Goal: Task Accomplishment & Management: Complete application form

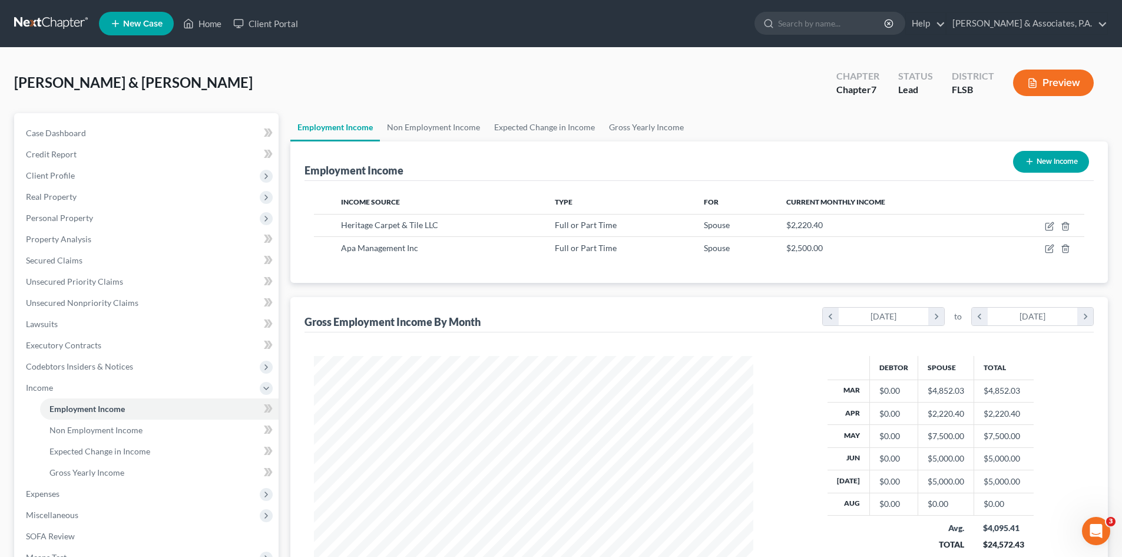
scroll to position [220, 463]
click at [1047, 227] on icon "button" at bounding box center [1049, 225] width 9 height 9
select select "0"
select select "9"
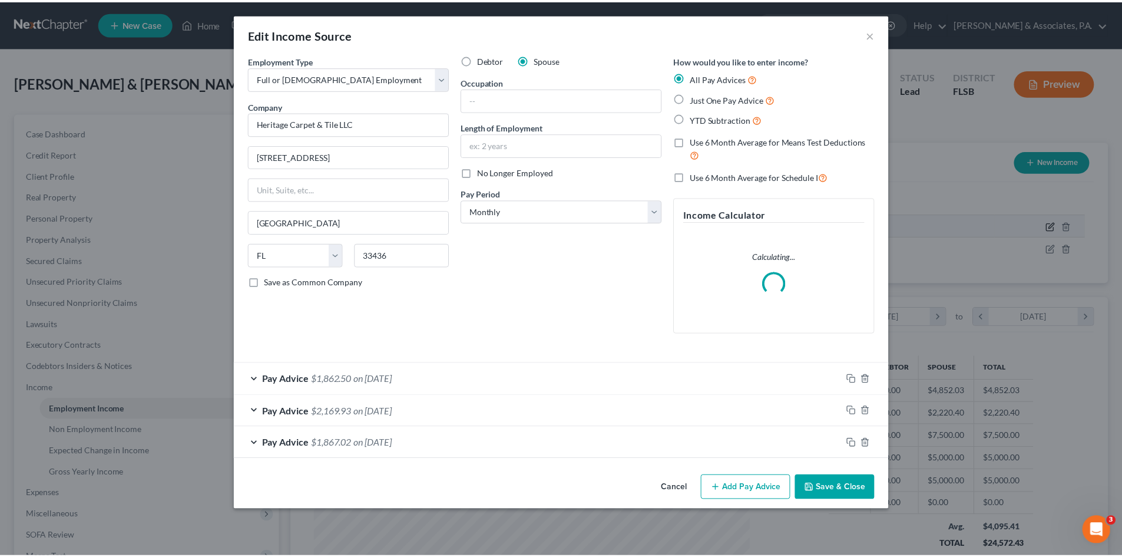
scroll to position [221, 467]
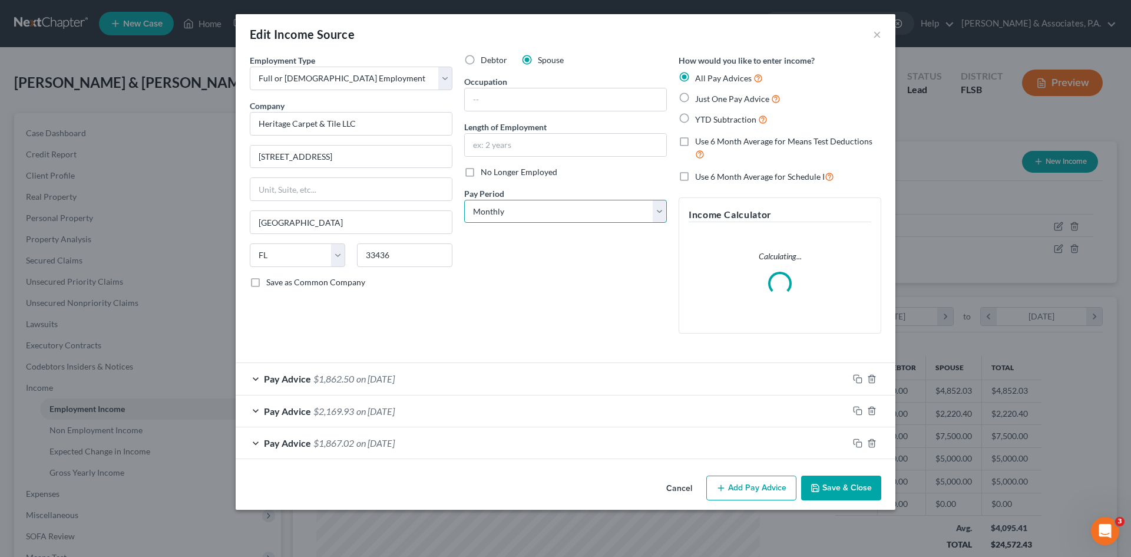
click at [659, 210] on select "Select Monthly Twice Monthly Every Other Week Weekly" at bounding box center [565, 212] width 203 height 24
select select "1"
click at [464, 200] on select "Select Monthly Twice Monthly Every Other Week Weekly" at bounding box center [565, 212] width 203 height 24
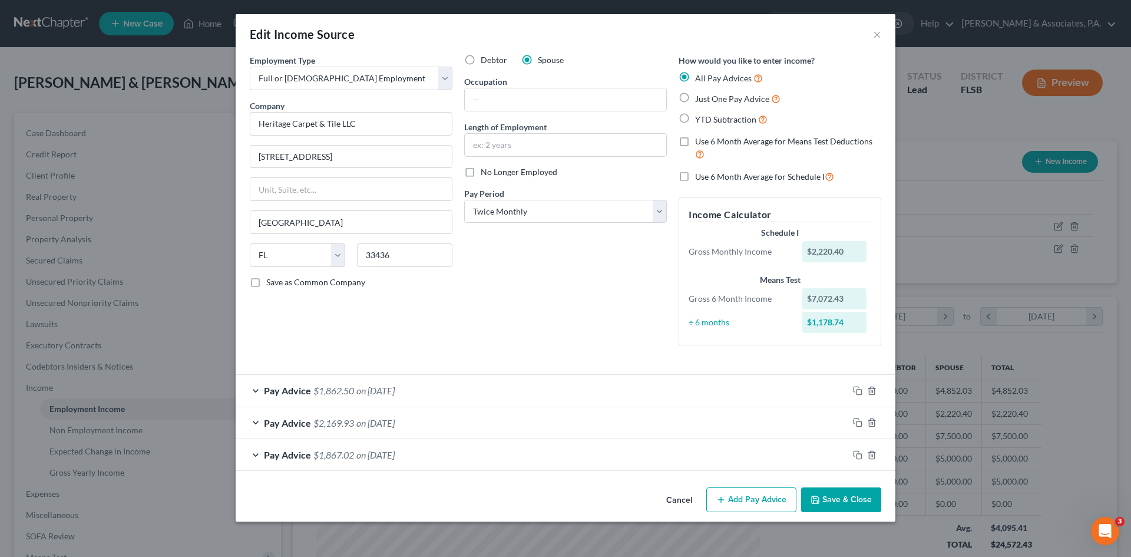
click at [829, 508] on button "Save & Close" at bounding box center [841, 499] width 80 height 25
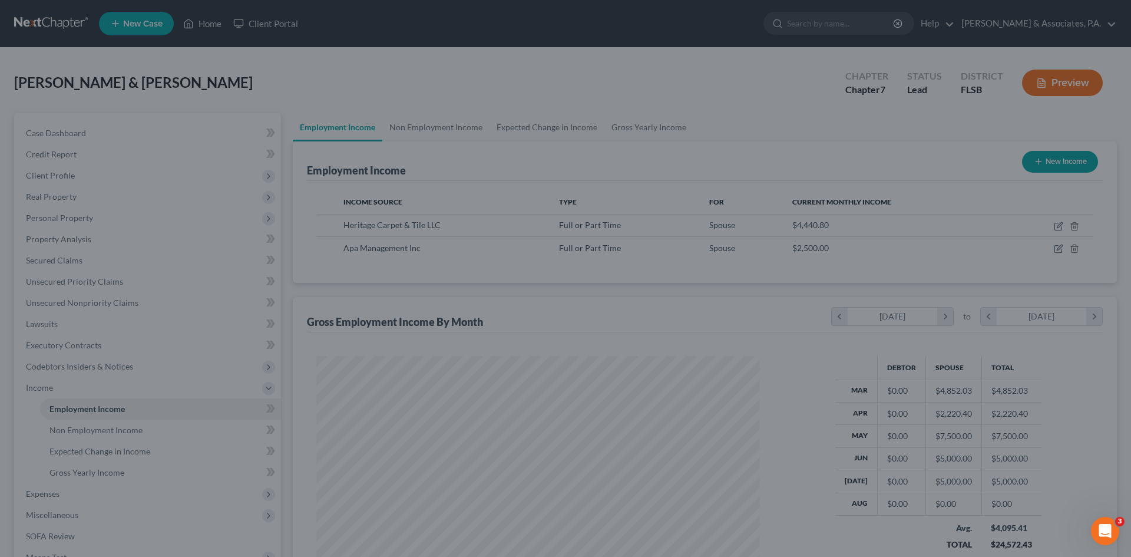
scroll to position [588673, 588430]
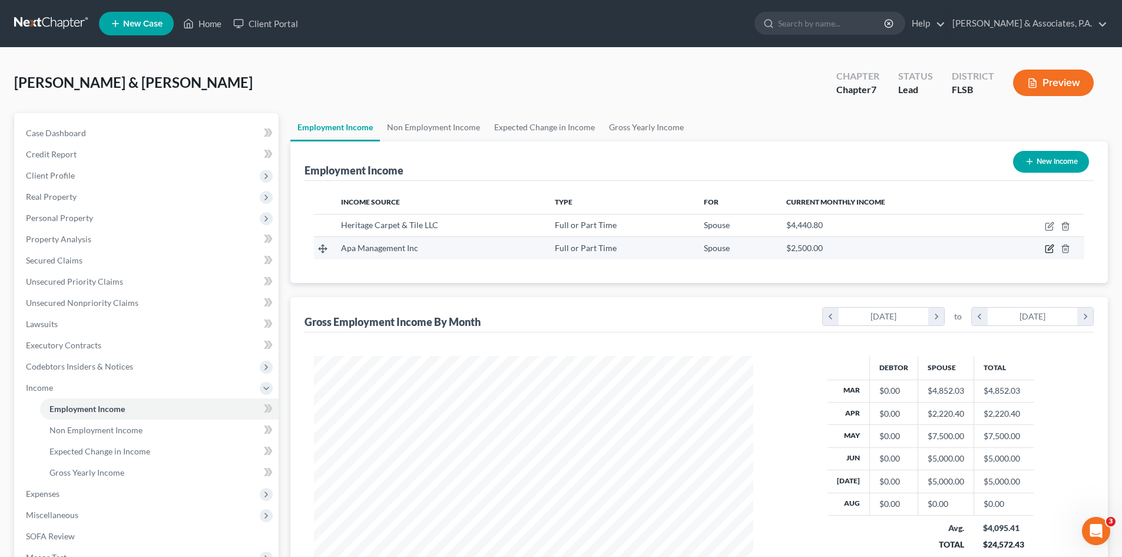
click at [1051, 247] on icon "button" at bounding box center [1049, 248] width 9 height 9
select select "0"
select select "9"
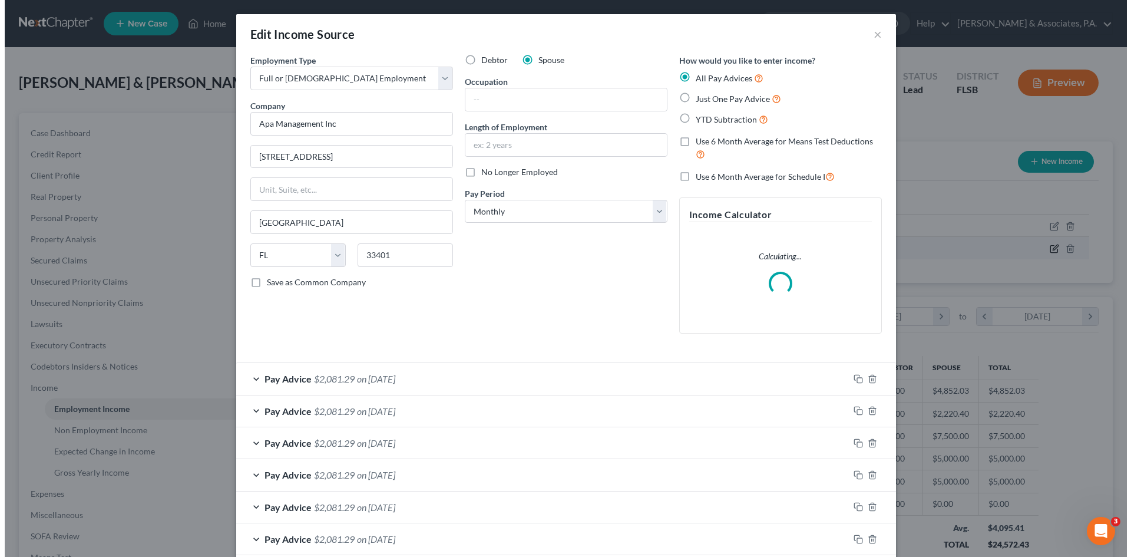
scroll to position [221, 467]
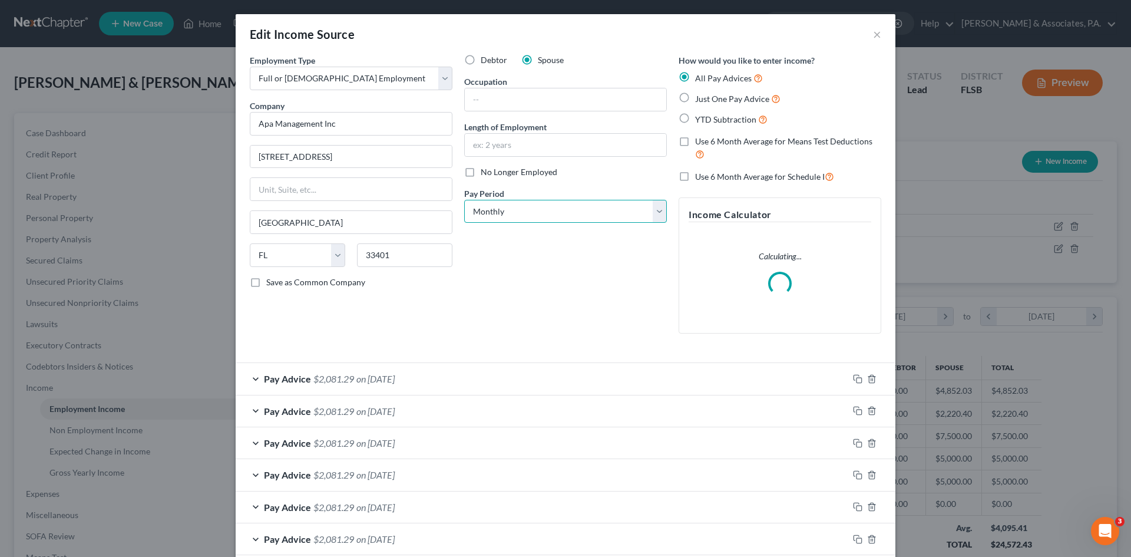
click at [652, 212] on select "Select Monthly Twice Monthly Every Other Week Weekly" at bounding box center [565, 212] width 203 height 24
select select "1"
click at [464, 200] on select "Select Monthly Twice Monthly Every Other Week Weekly" at bounding box center [565, 212] width 203 height 24
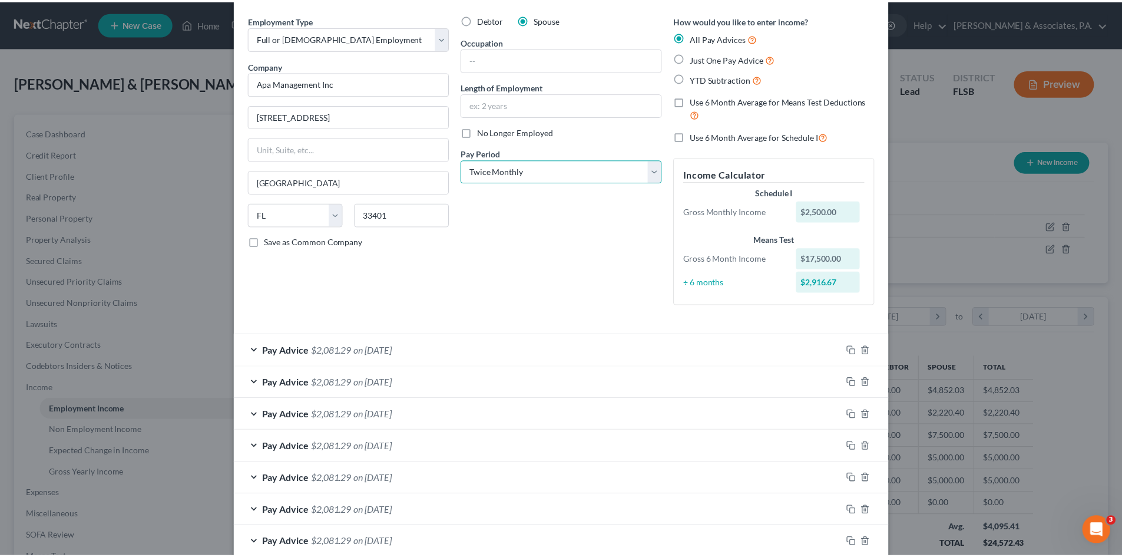
scroll to position [107, 0]
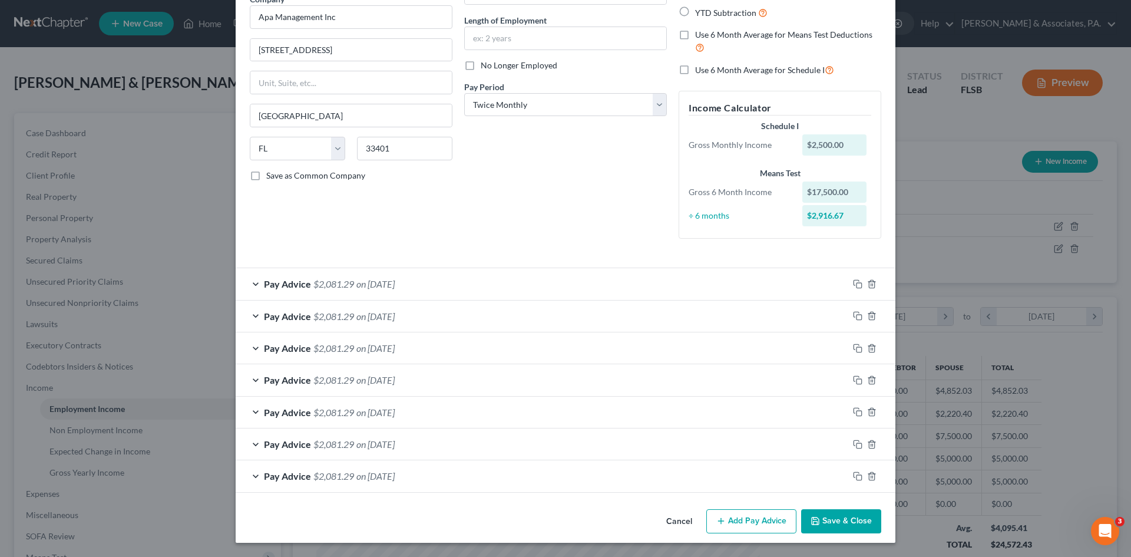
click at [823, 516] on button "Save & Close" at bounding box center [841, 521] width 80 height 25
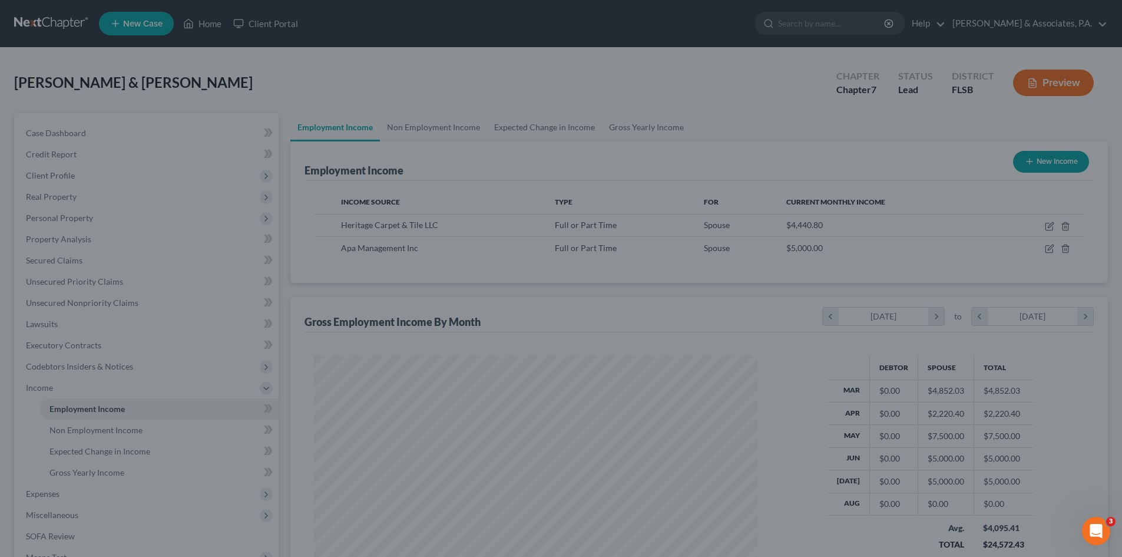
scroll to position [588673, 588430]
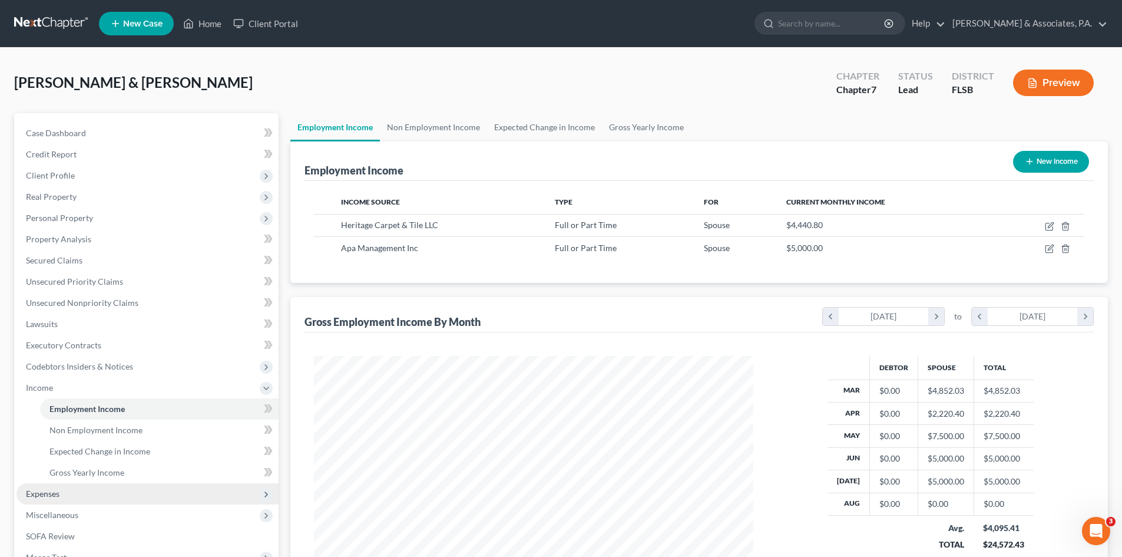
click at [88, 492] on span "Expenses" at bounding box center [147, 493] width 262 height 21
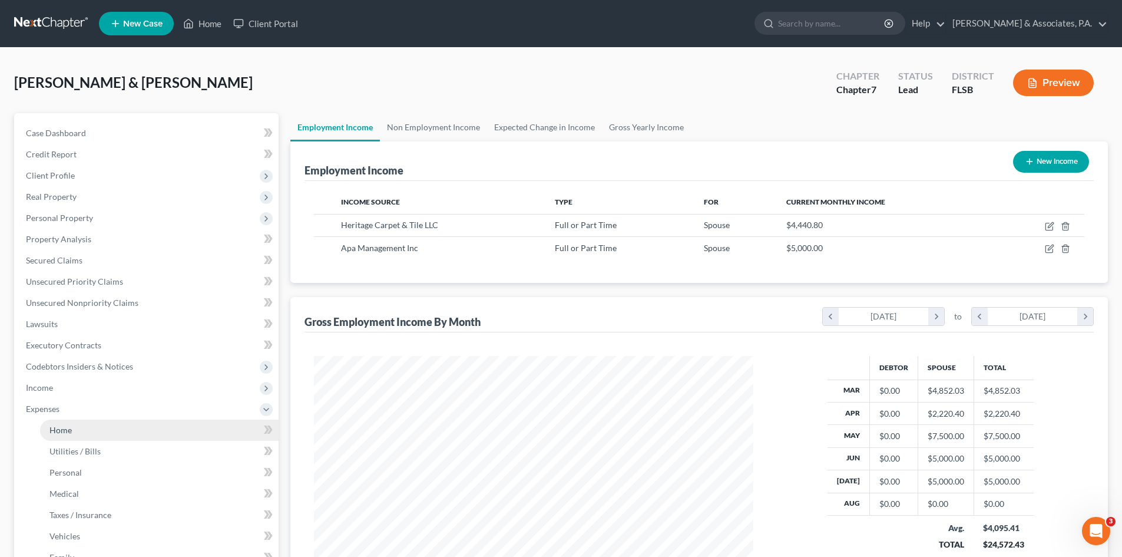
click at [81, 428] on link "Home" at bounding box center [159, 429] width 239 height 21
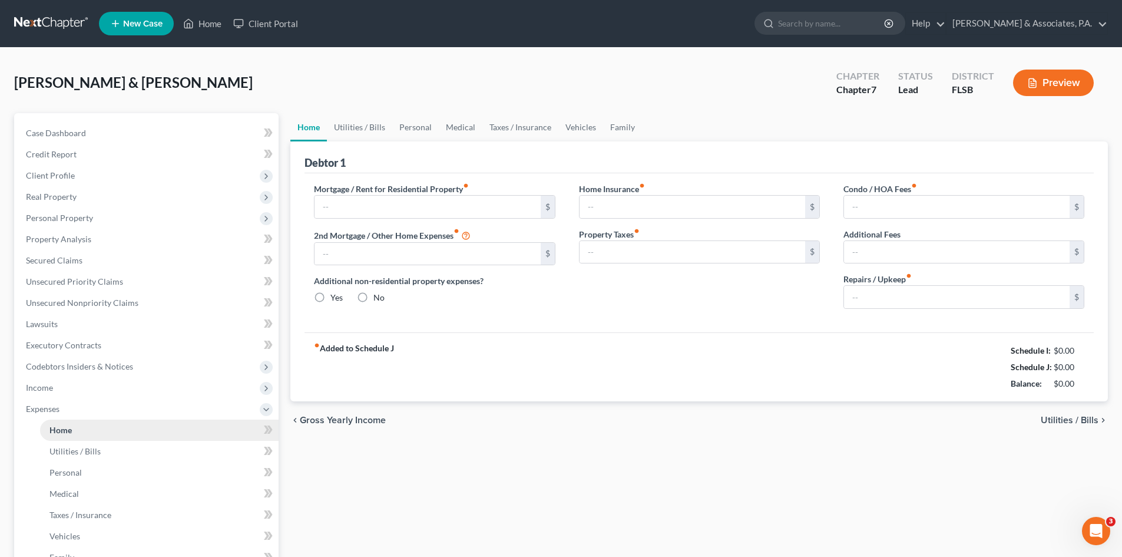
type input "0.00"
radio input "true"
type input "0.00"
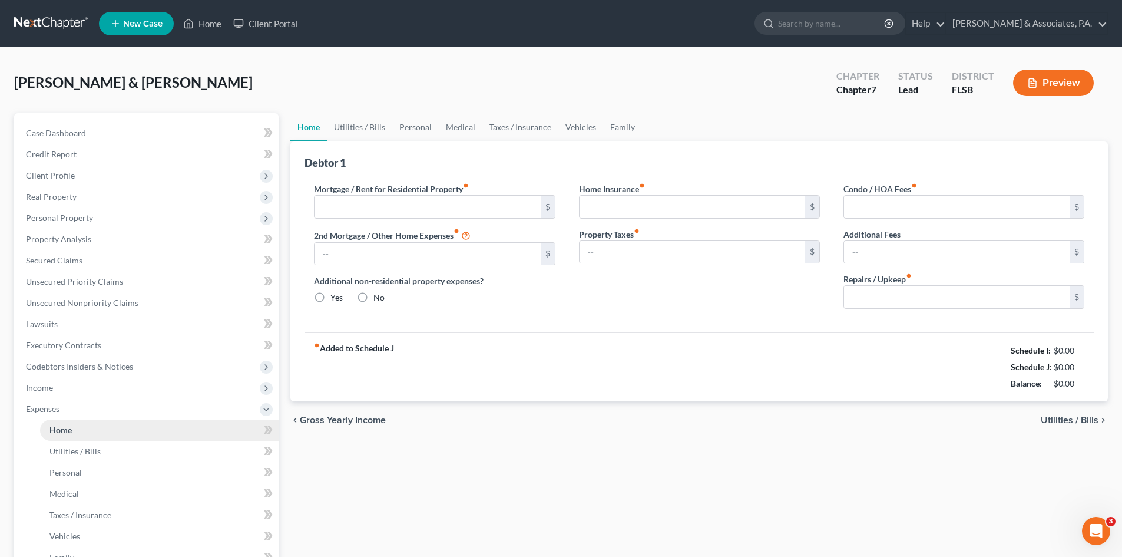
type input "0.00"
click at [59, 383] on span "Income" at bounding box center [147, 387] width 262 height 21
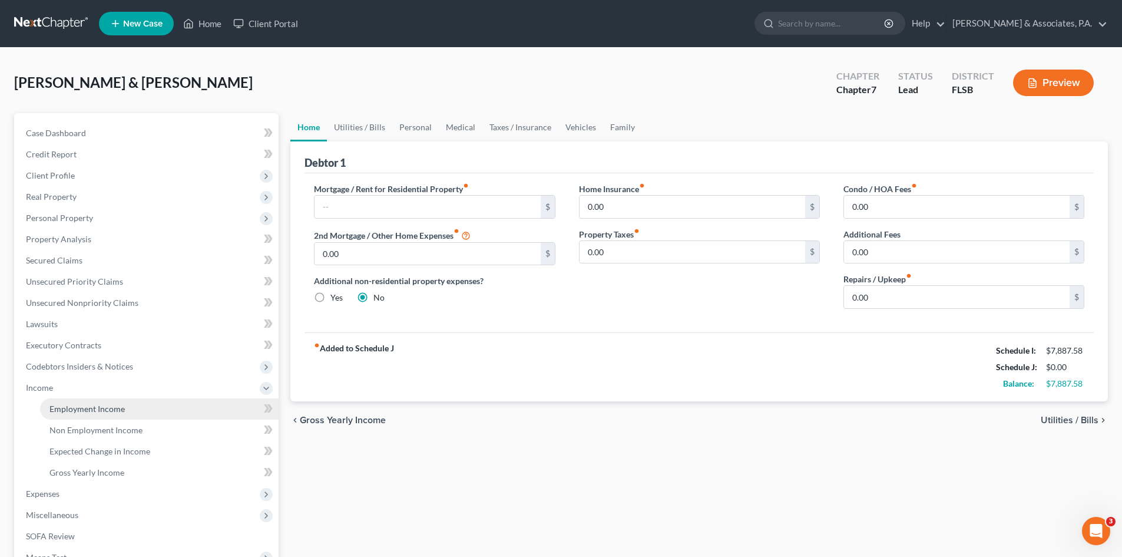
click at [78, 408] on span "Employment Income" at bounding box center [86, 408] width 75 height 10
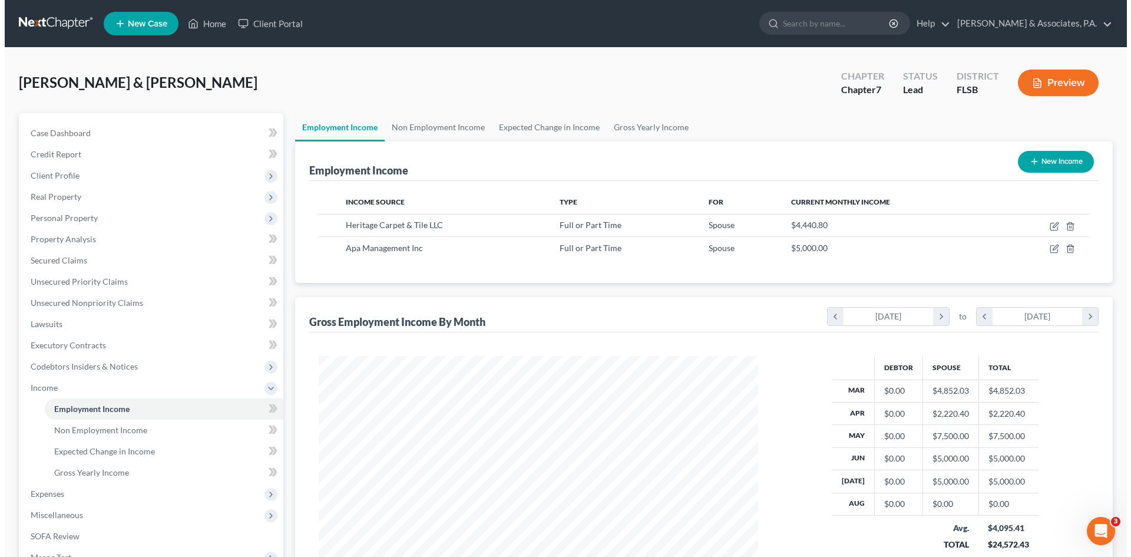
scroll to position [220, 463]
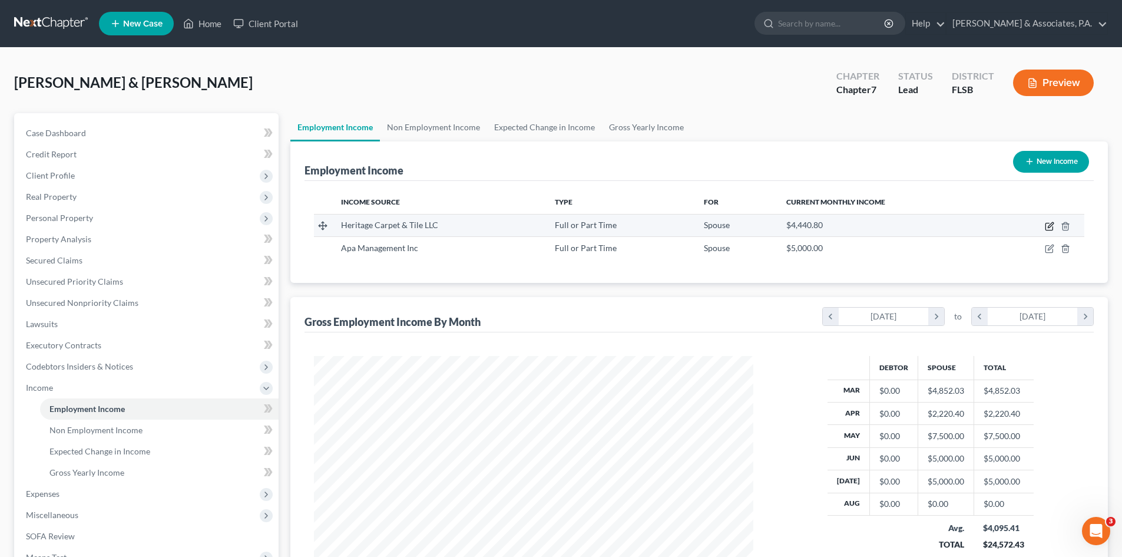
click at [1049, 226] on icon "button" at bounding box center [1050, 224] width 5 height 5
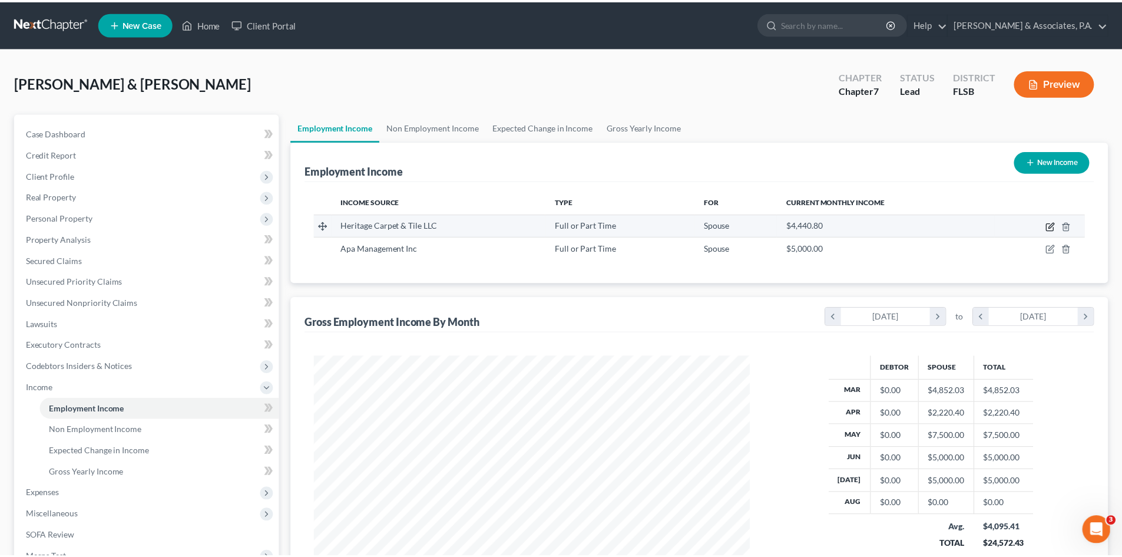
scroll to position [221, 467]
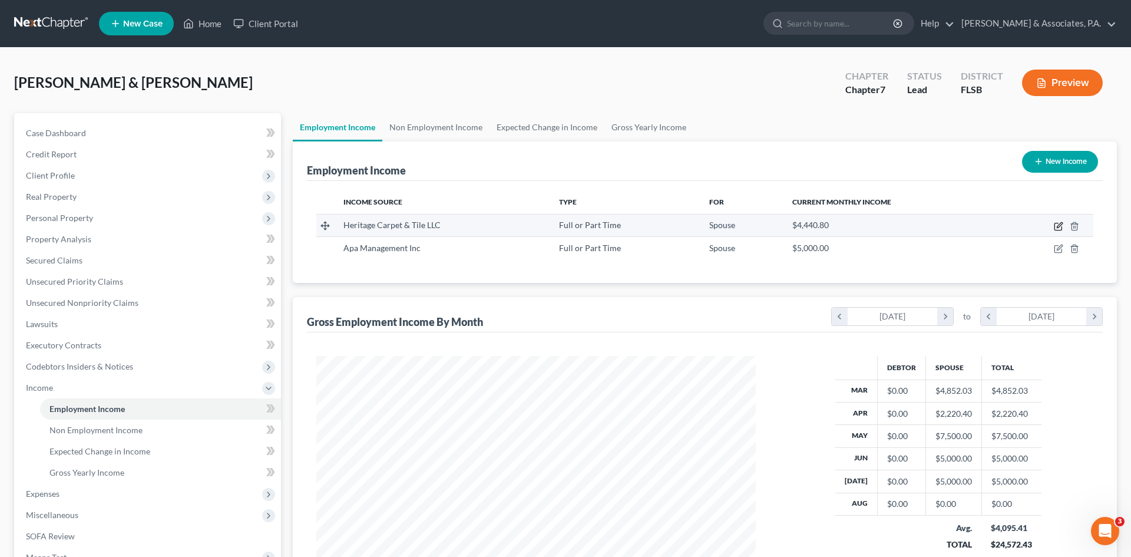
select select "0"
select select "9"
select select "1"
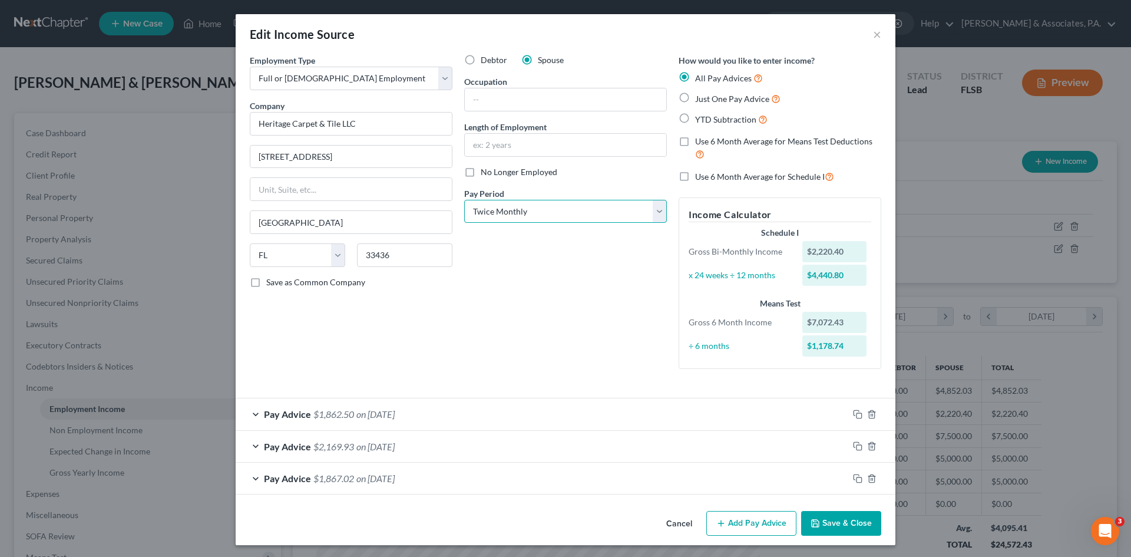
click at [502, 210] on select "Select Monthly Twice Monthly Every Other Week Weekly" at bounding box center [565, 212] width 203 height 24
click at [488, 333] on div "Debtor Spouse Occupation Length of Employment No Longer Employed Pay Period * S…" at bounding box center [565, 216] width 214 height 324
click at [844, 519] on button "Save & Close" at bounding box center [841, 523] width 80 height 25
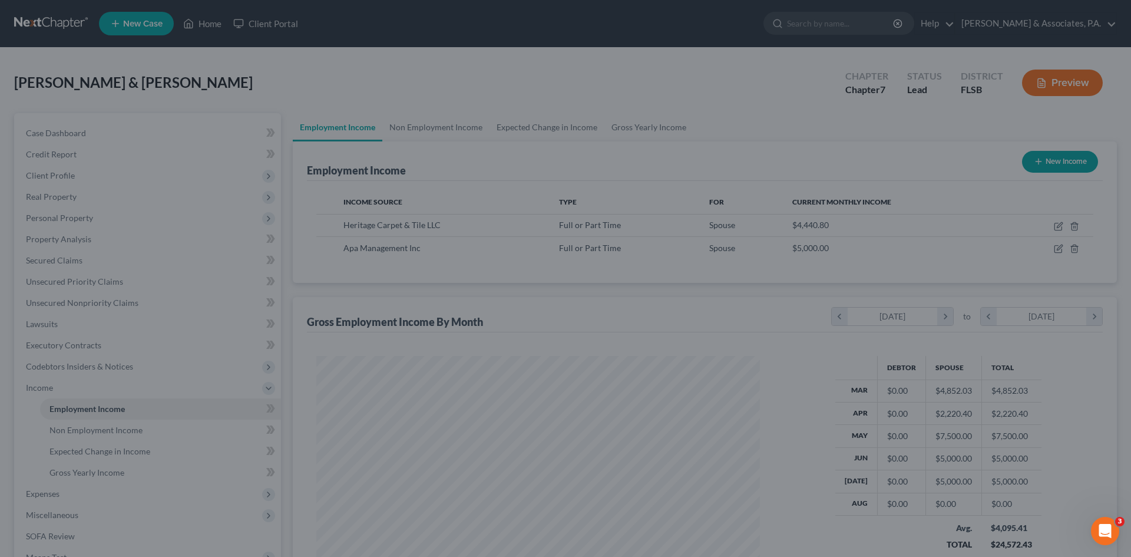
scroll to position [588673, 588430]
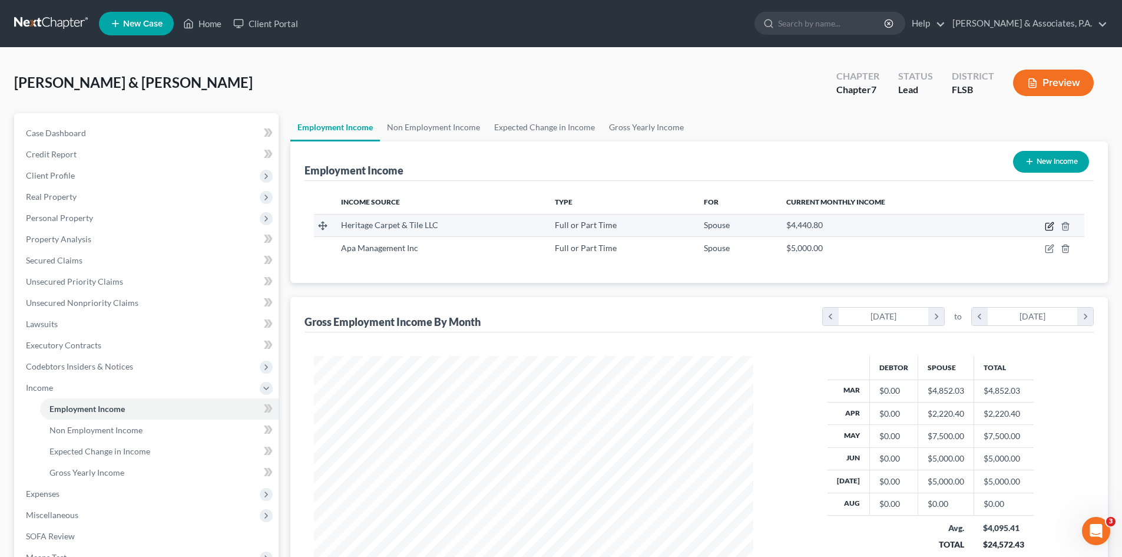
click at [1048, 227] on icon "button" at bounding box center [1049, 225] width 9 height 9
select select "0"
select select "9"
select select "1"
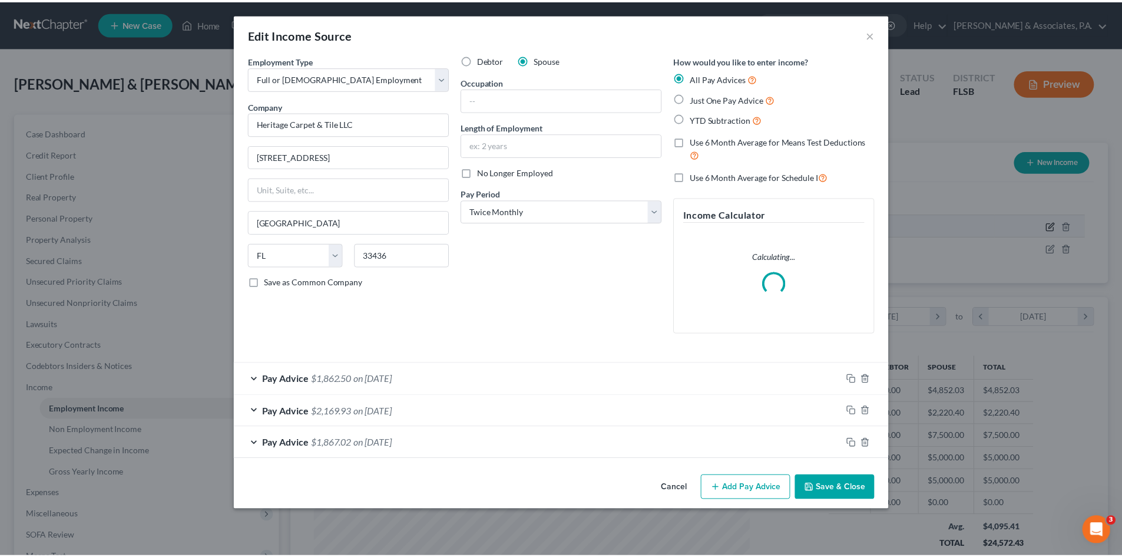
scroll to position [221, 467]
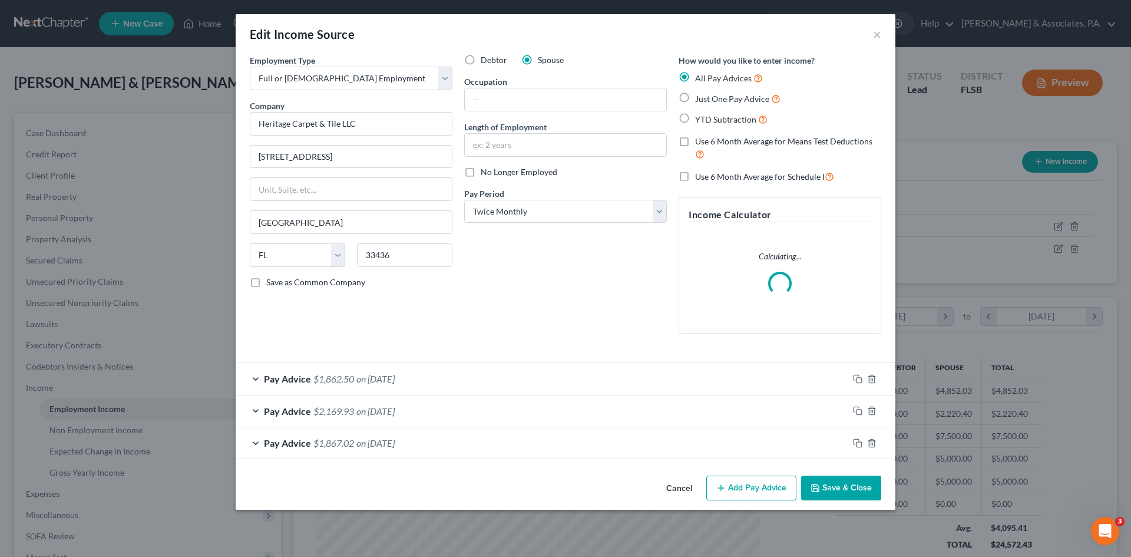
click at [815, 479] on button "Save & Close" at bounding box center [841, 487] width 80 height 25
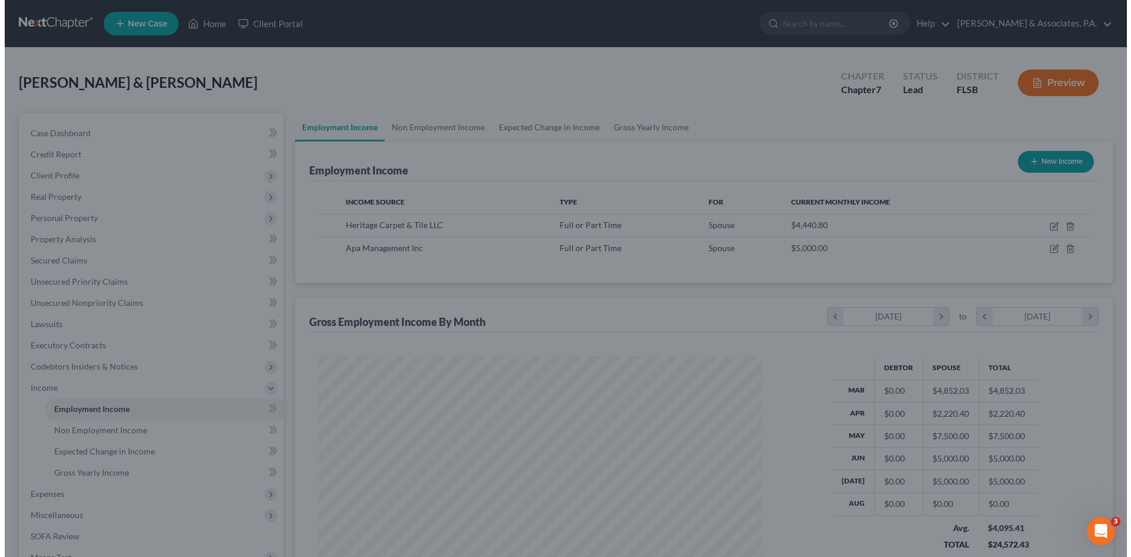
scroll to position [588673, 588430]
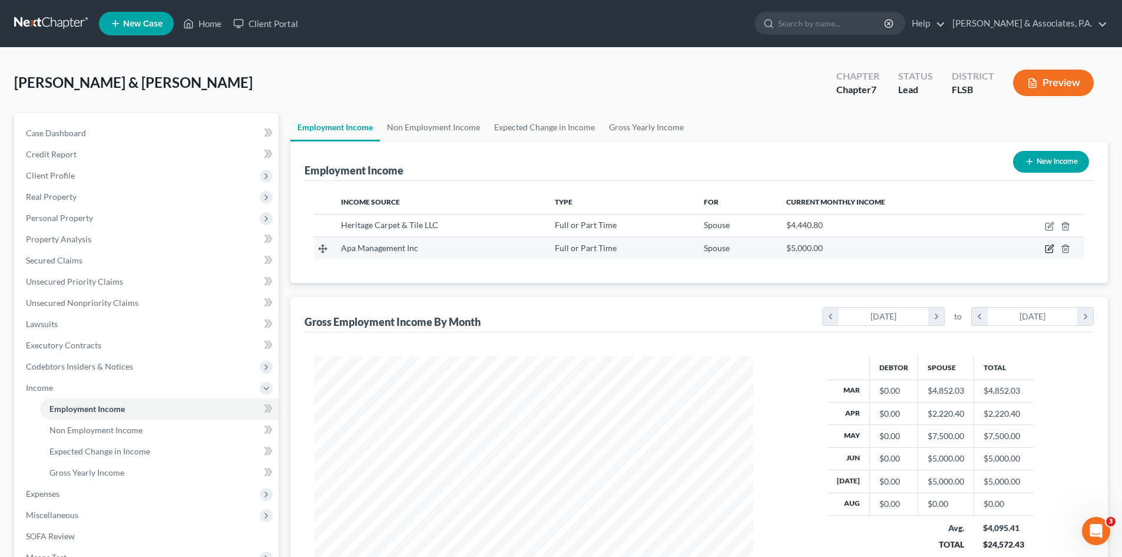
click at [1047, 249] on icon "button" at bounding box center [1049, 248] width 9 height 9
select select "0"
select select "9"
select select "1"
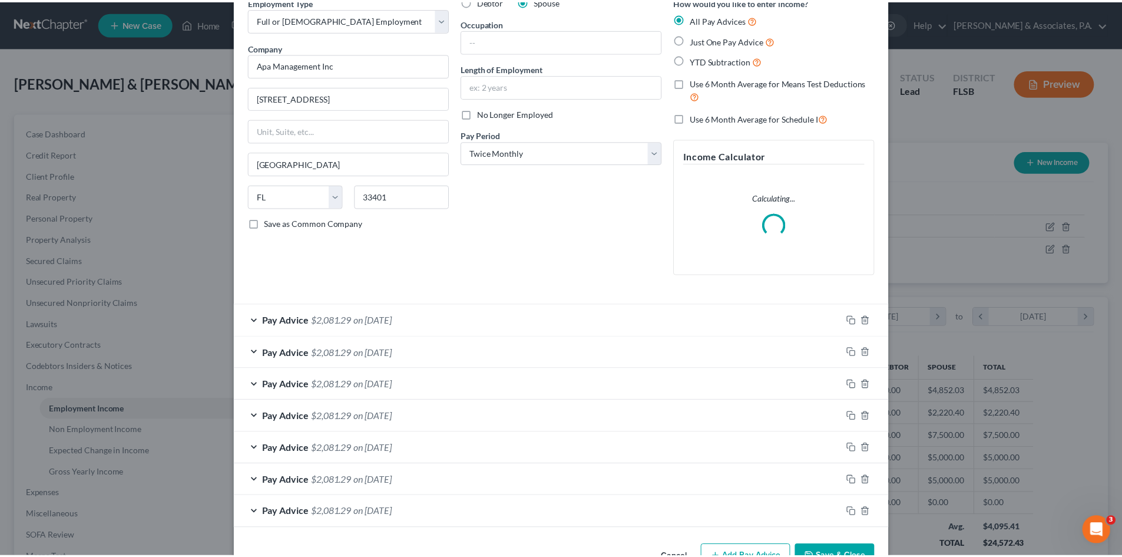
scroll to position [95, 0]
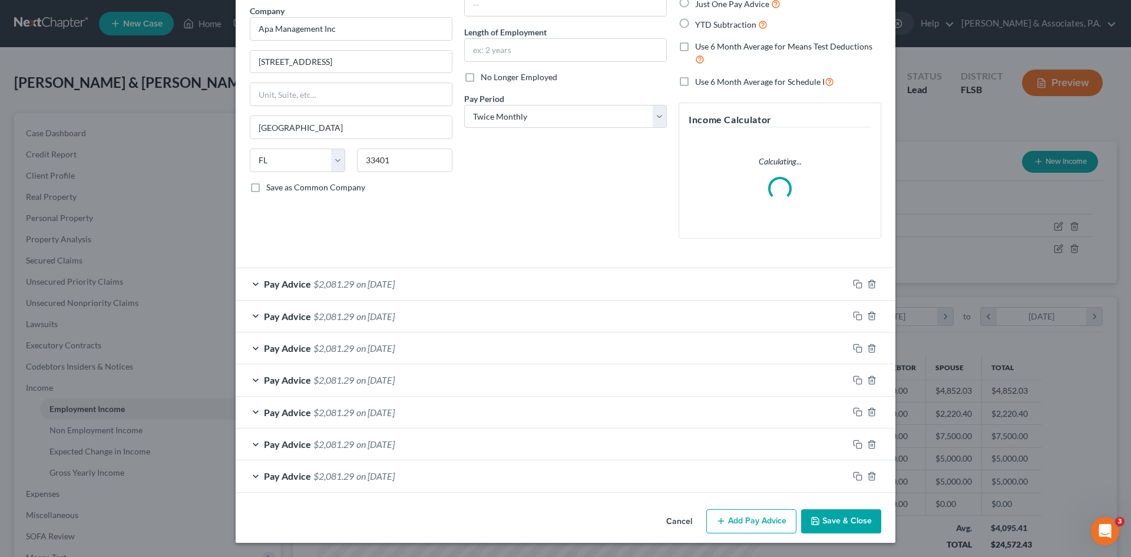
click at [813, 522] on icon "button" at bounding box center [814, 520] width 9 height 9
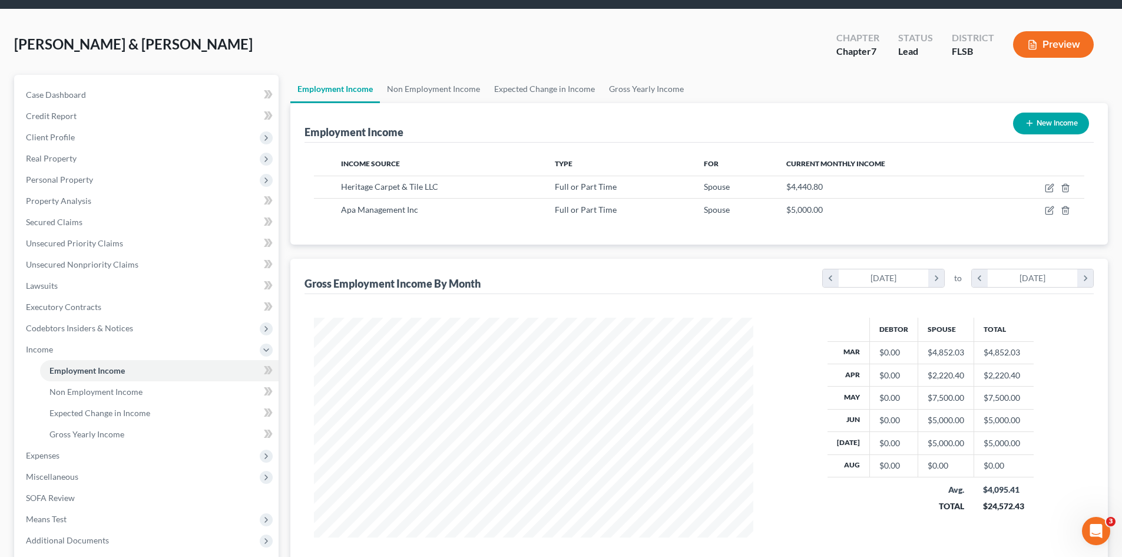
scroll to position [59, 0]
